Goal: Information Seeking & Learning: Learn about a topic

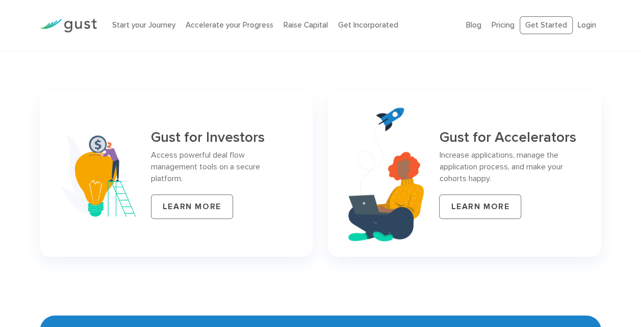
scroll to position [4319, 0]
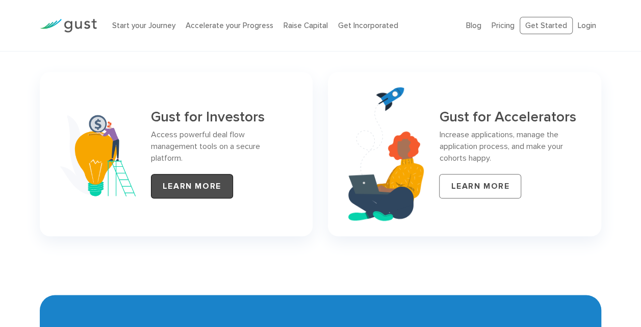
click at [193, 174] on link "LEARN MORE" at bounding box center [192, 186] width 82 height 24
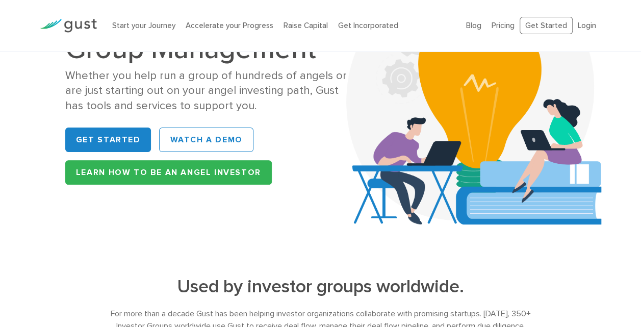
scroll to position [82, 0]
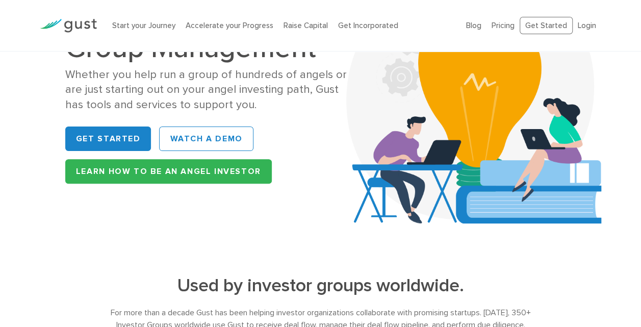
click at [95, 89] on div "Whether you help run a group of hundreds of angels or are just starting out on …" at bounding box center [211, 89] width 292 height 45
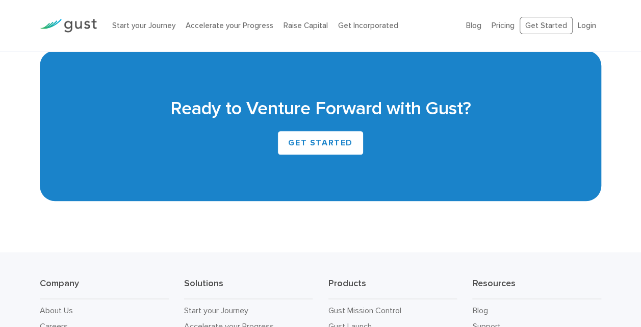
scroll to position [2448, 0]
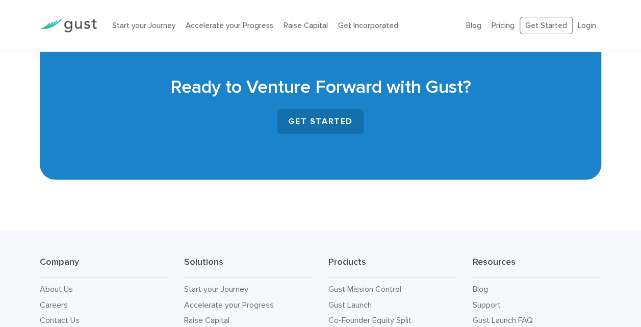
click at [325, 119] on link "GET STARTED" at bounding box center [320, 121] width 86 height 24
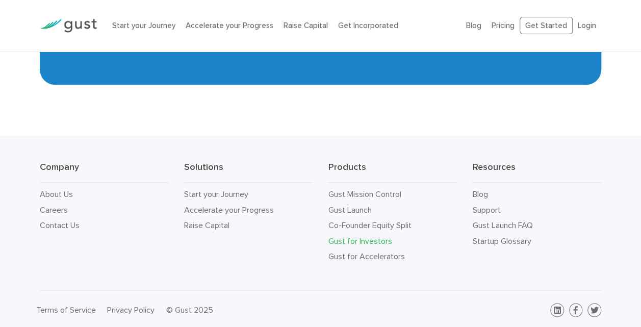
scroll to position [2544, 0]
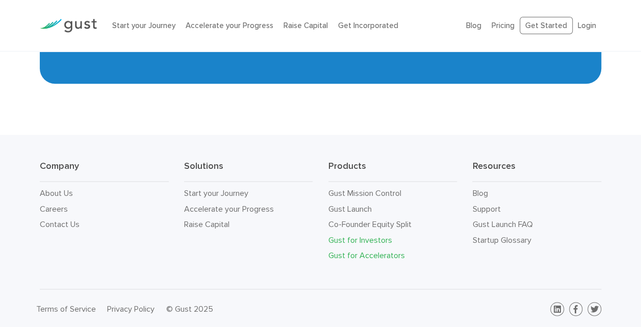
click at [347, 255] on link "Gust for Accelerators" at bounding box center [366, 255] width 77 height 10
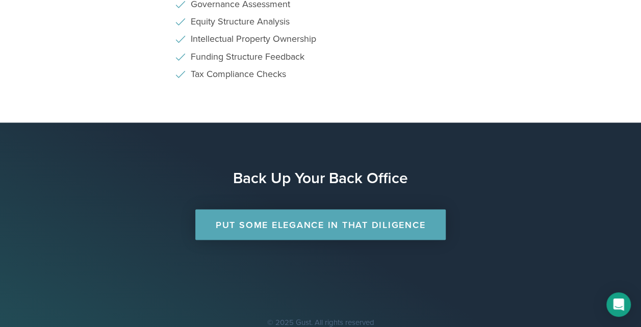
scroll to position [762, 0]
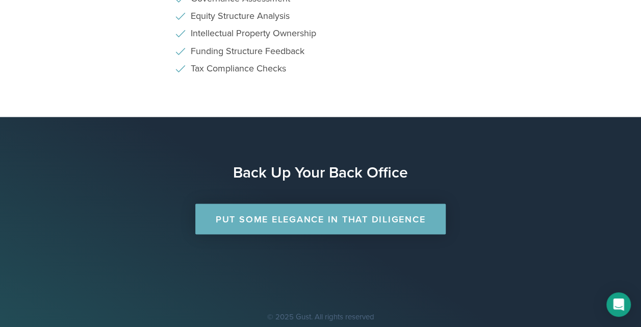
click at [346, 228] on link "Put Some Elegance in that Diligence" at bounding box center [320, 218] width 250 height 31
